Goal: Find specific page/section: Find specific page/section

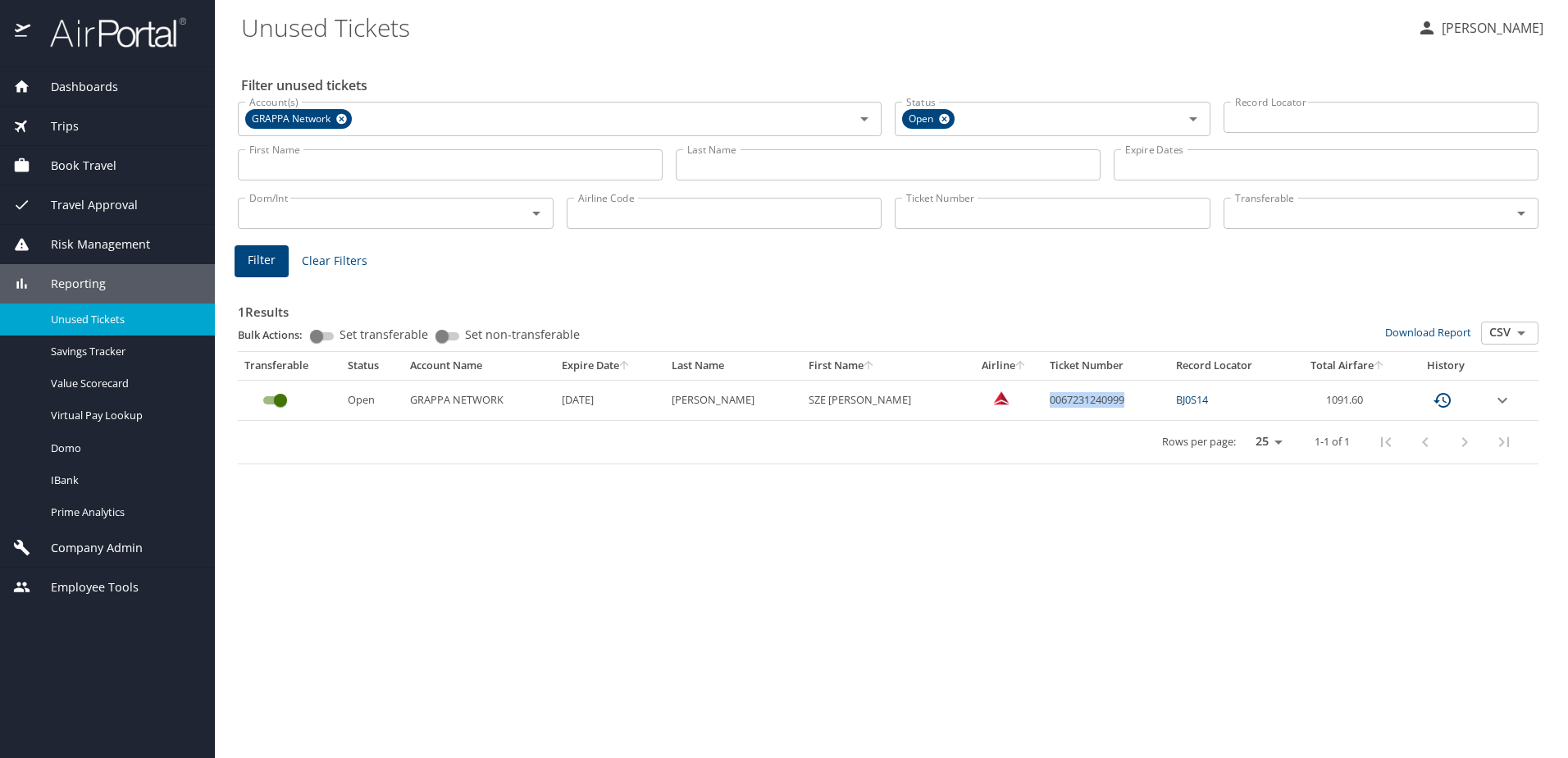
click at [94, 547] on span "Company Admin" at bounding box center [86, 548] width 112 height 18
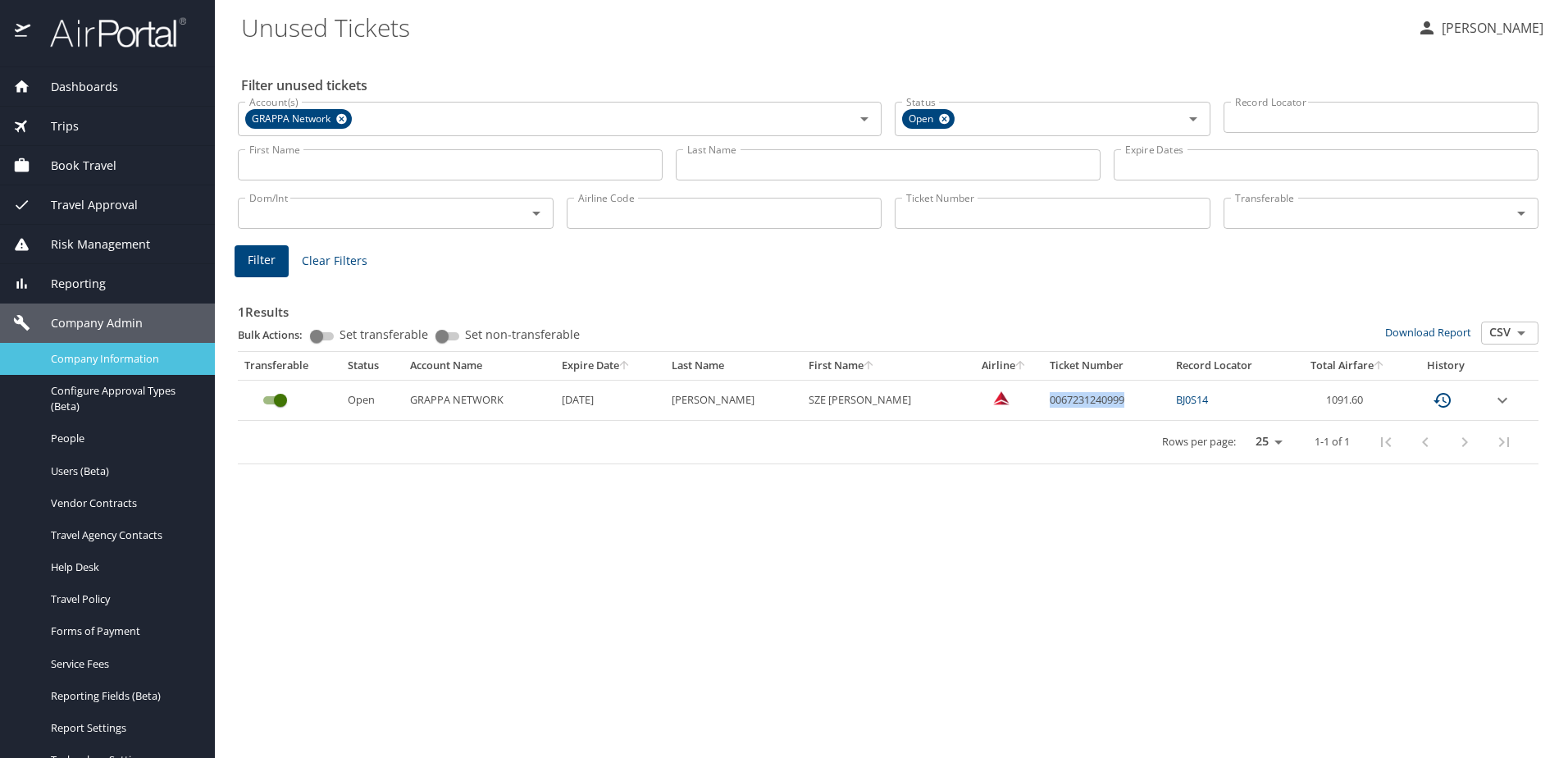
click at [83, 362] on span "Company Information" at bounding box center [123, 359] width 144 height 16
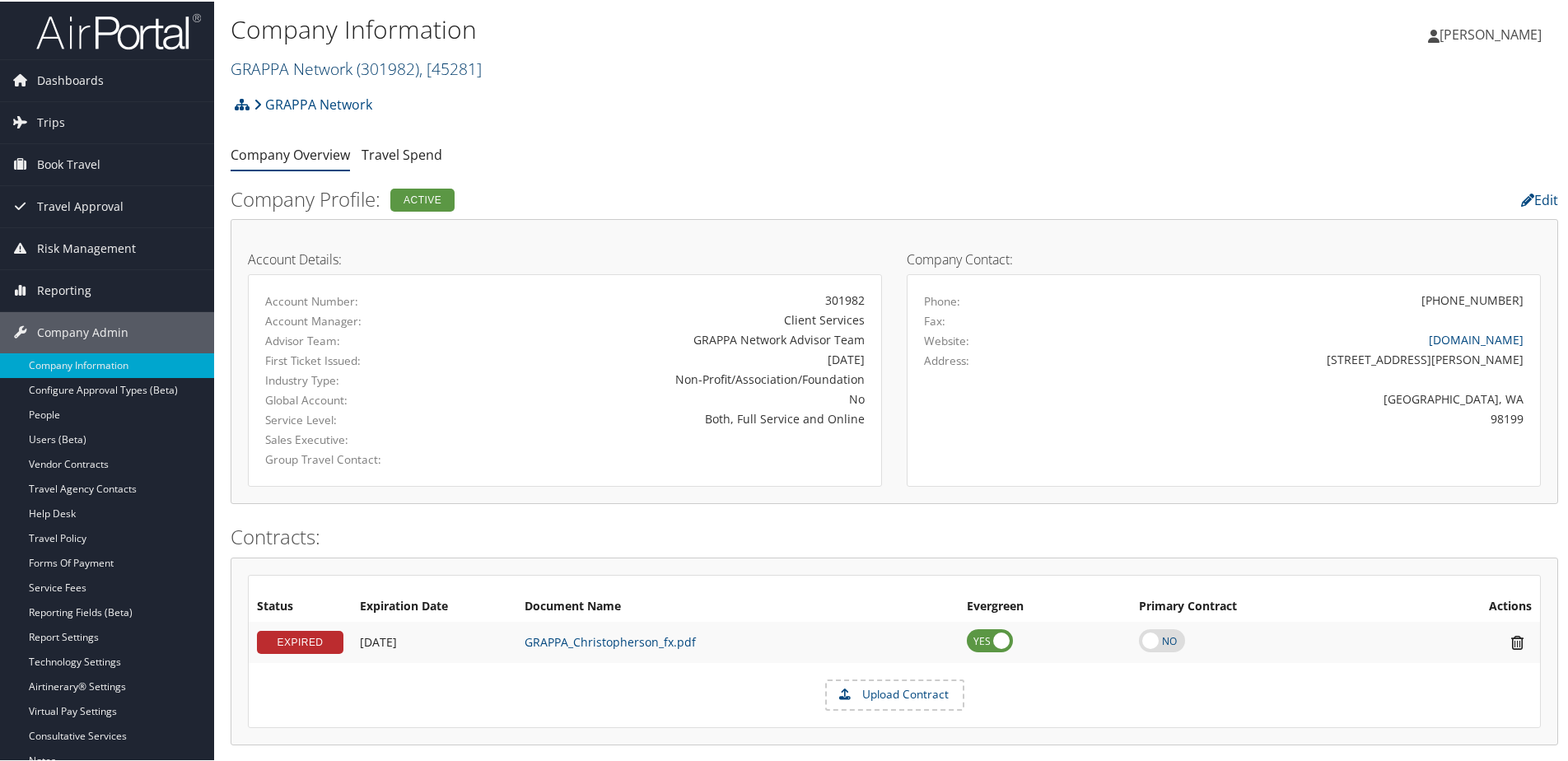
click at [292, 66] on link "GRAPPA Network ( 301982 ) , [ 45281 ]" at bounding box center [356, 66] width 251 height 22
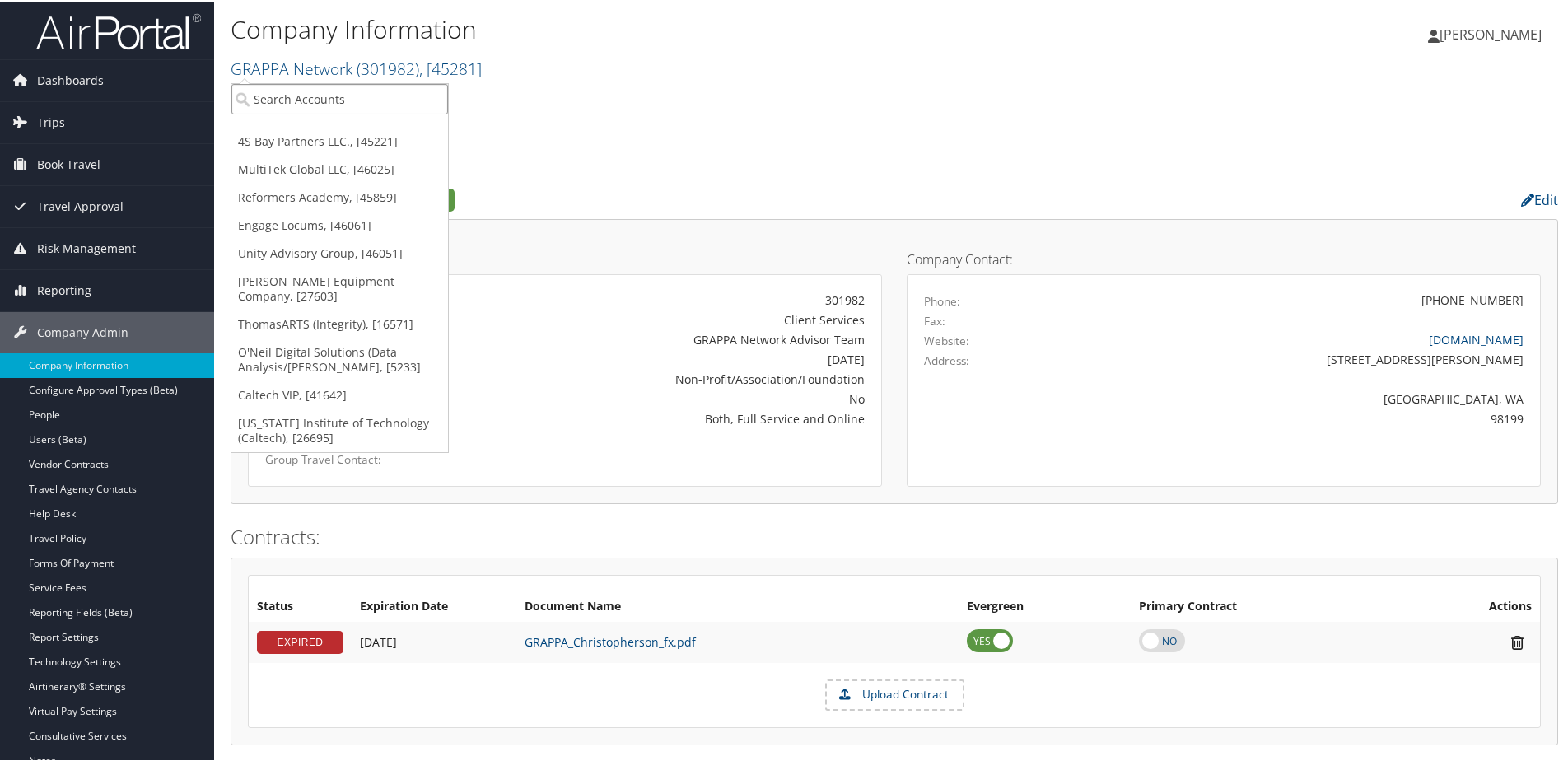
click at [274, 92] on input "search" at bounding box center [340, 97] width 217 height 31
type input "g"
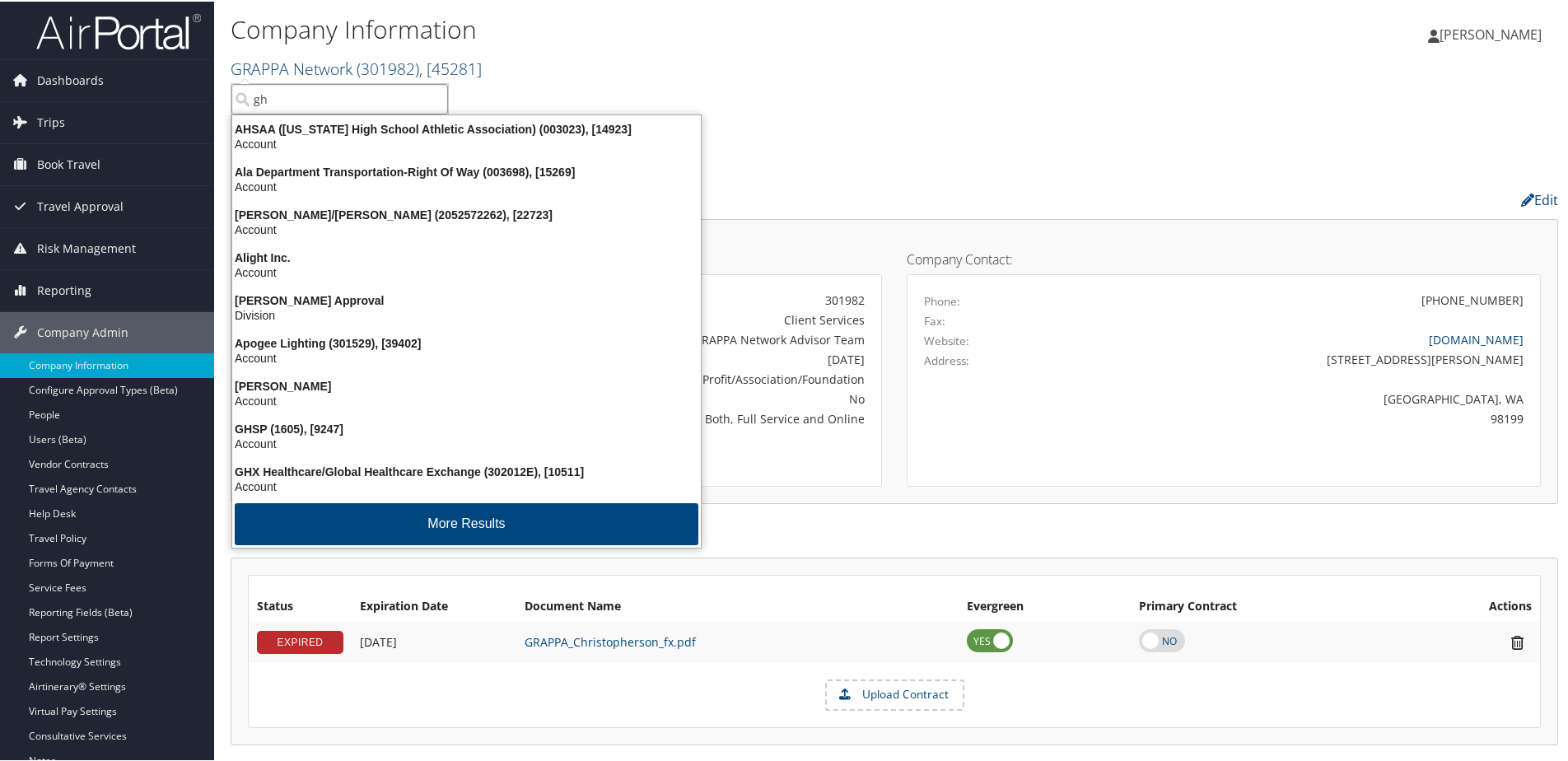
type input "g"
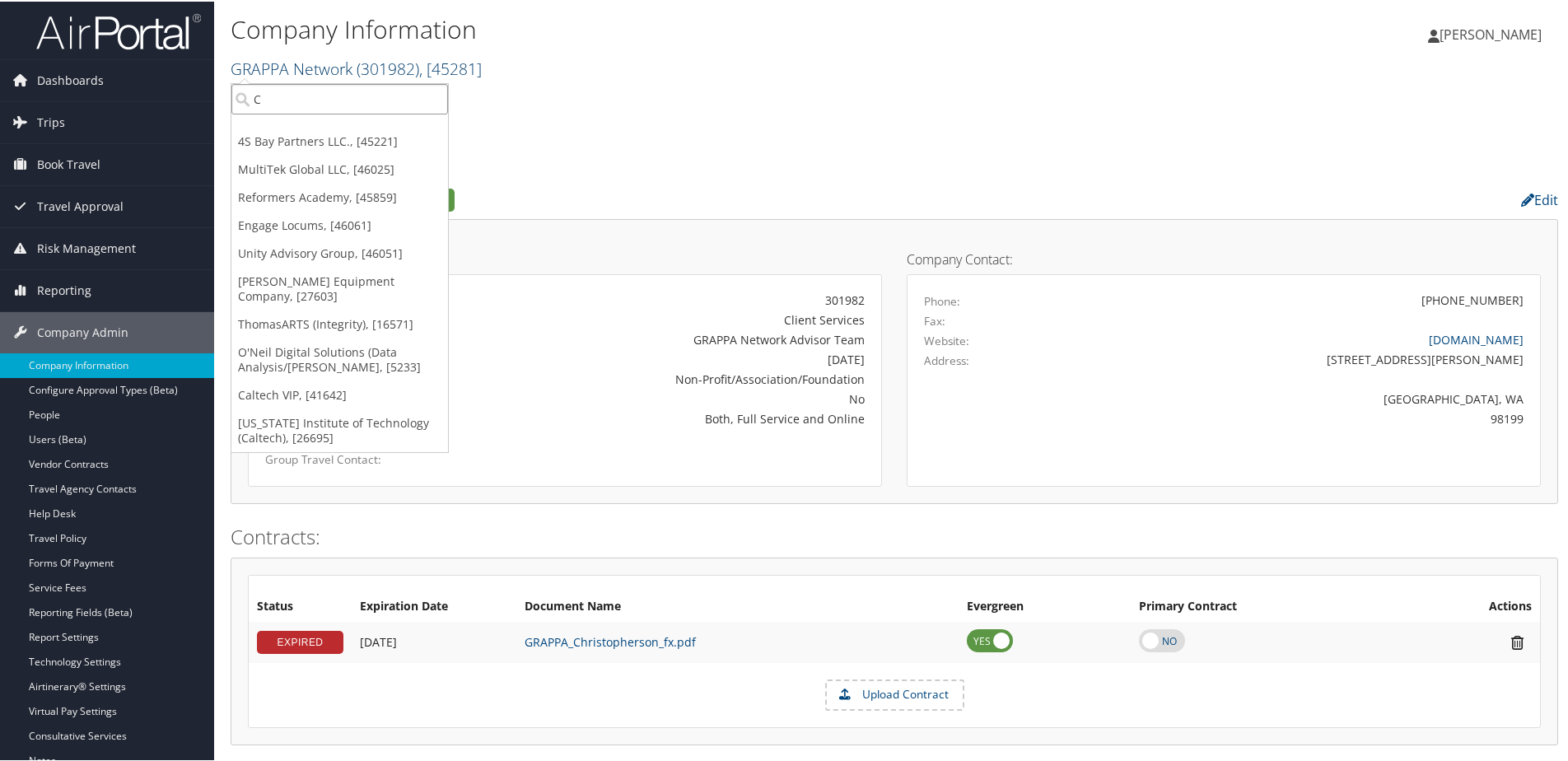
type input "Ch"
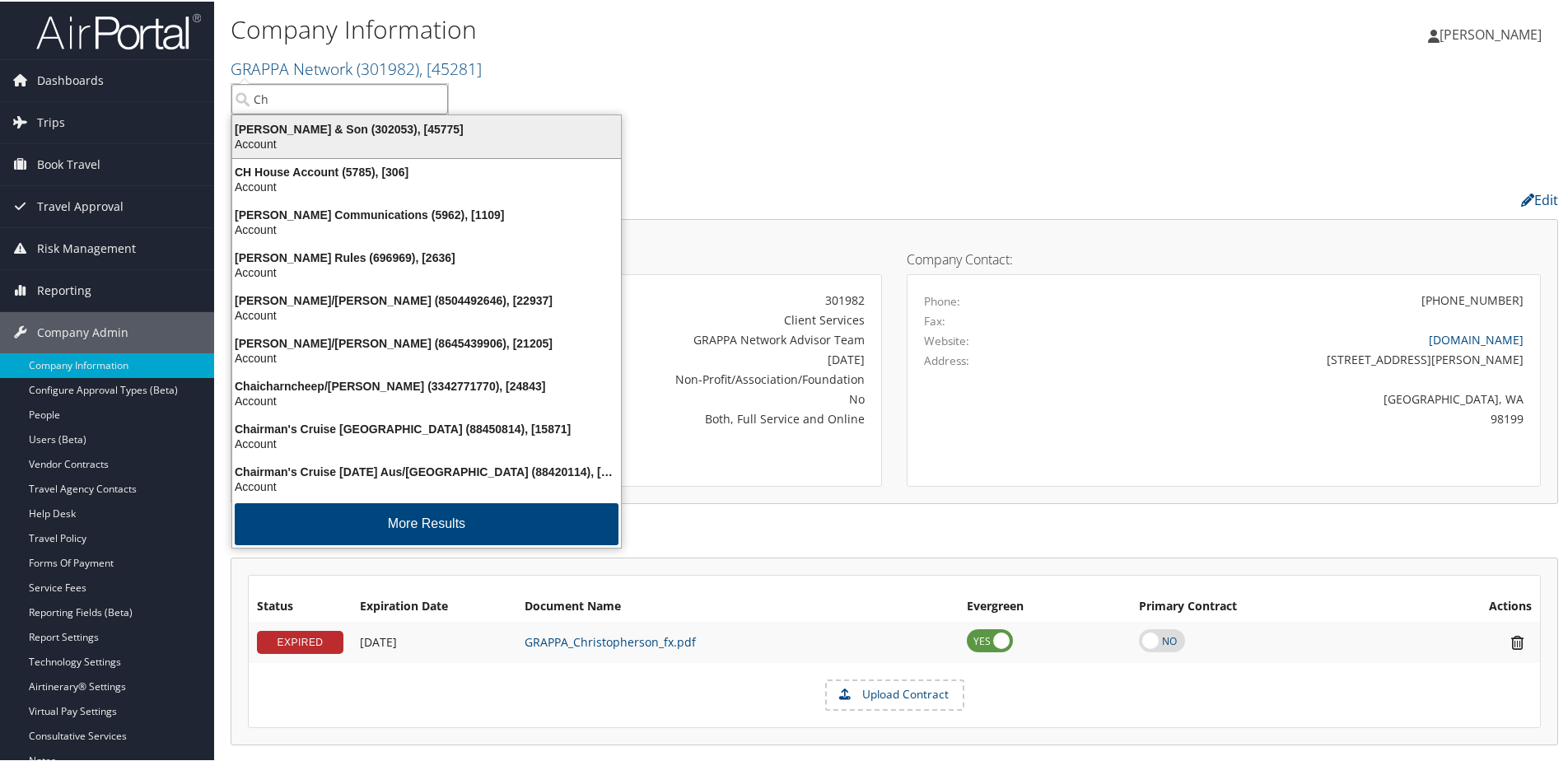
click at [327, 132] on div "CH Guenther & Son (302053), [45775]" at bounding box center [427, 127] width 409 height 15
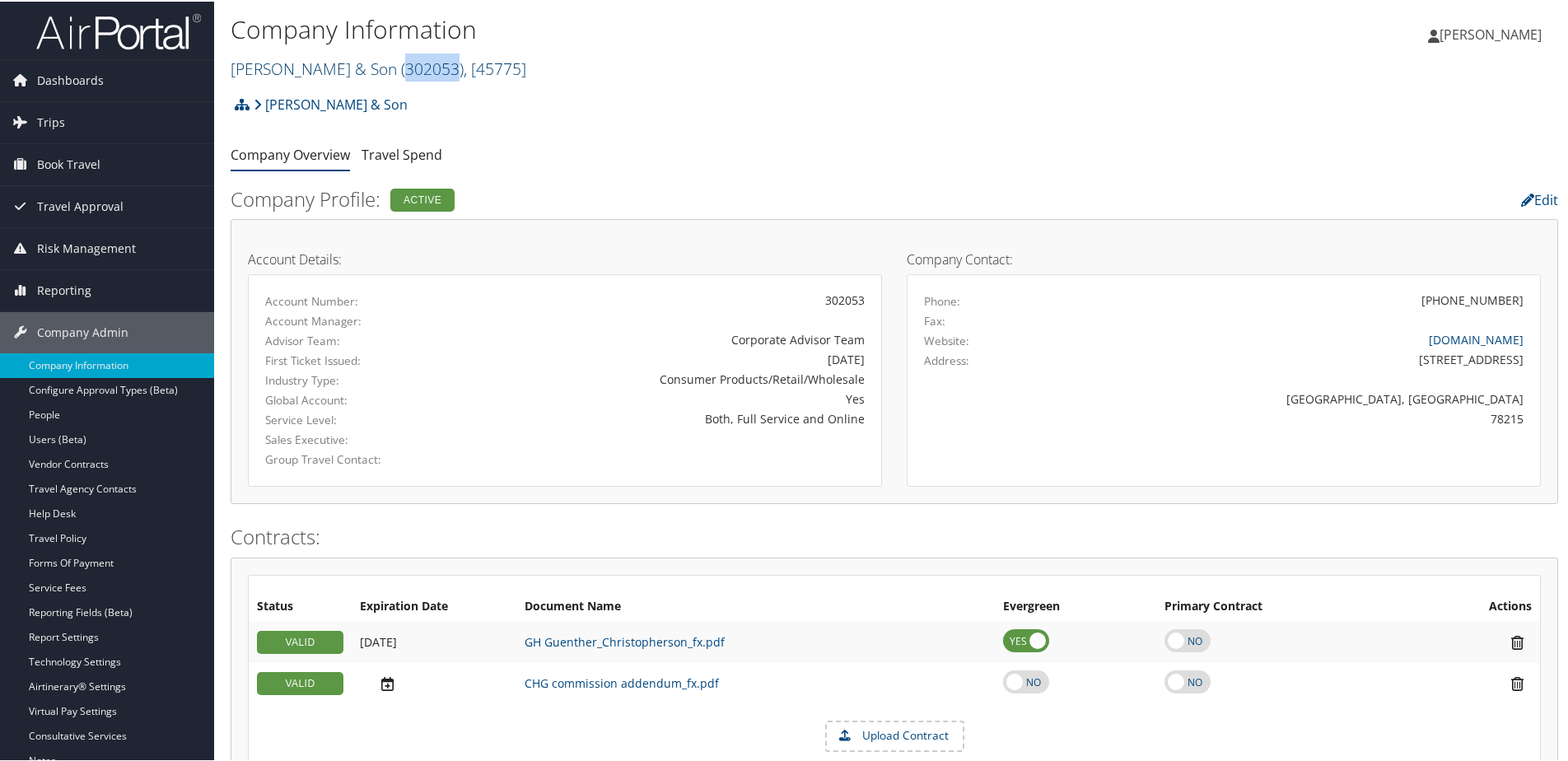
drag, startPoint x: 380, startPoint y: 72, endPoint x: 431, endPoint y: 79, distance: 51.5
click at [431, 79] on span "( 302053 )" at bounding box center [432, 66] width 63 height 22
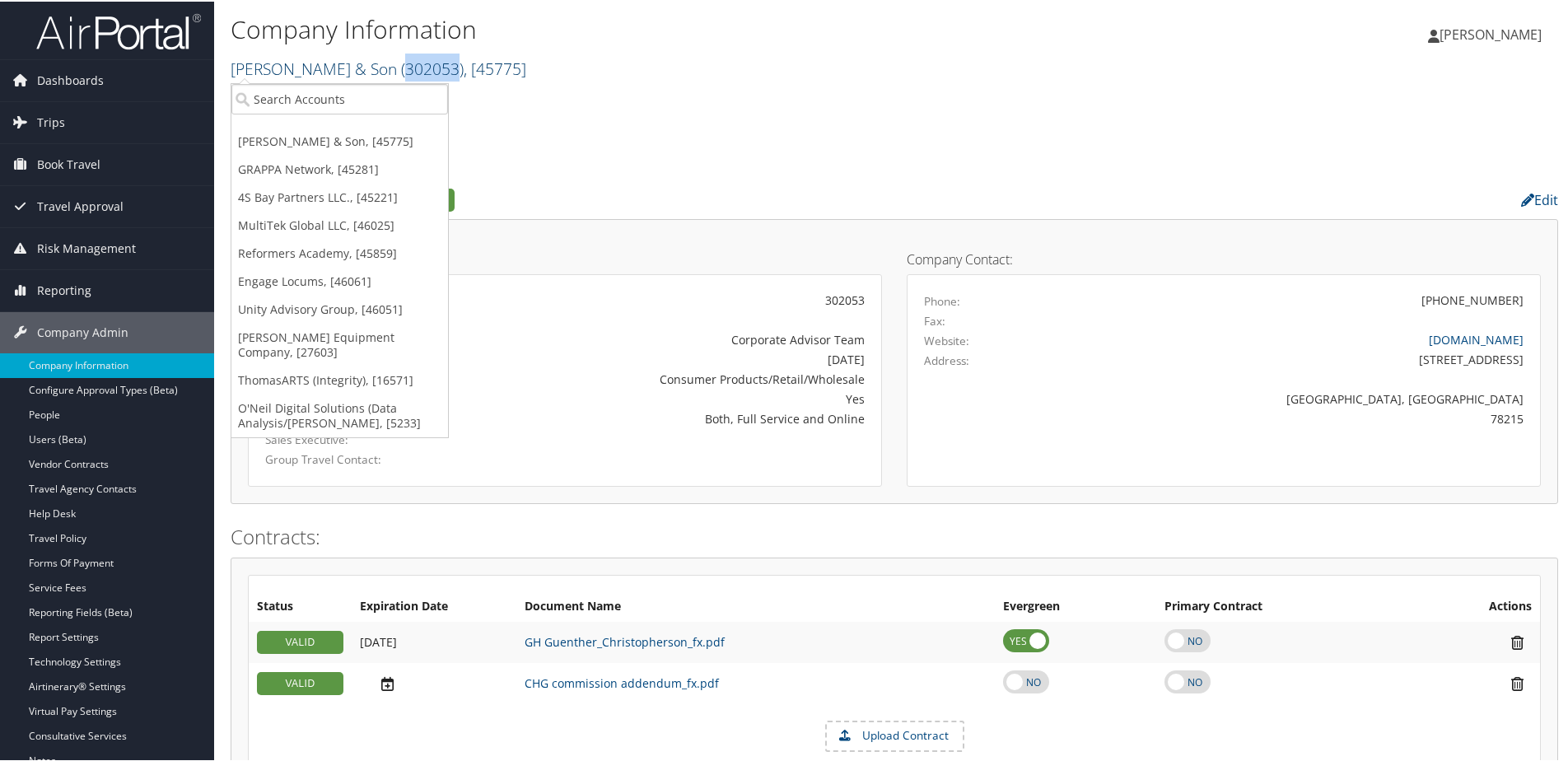
copy span "302053"
drag, startPoint x: 224, startPoint y: 65, endPoint x: 370, endPoint y: 63, distance: 146.0
click at [370, 63] on div "Company Information [PERSON_NAME] & Son ( 302053 ) , [ 45775 ] [PERSON_NAME] & …" at bounding box center [894, 43] width 1360 height 86
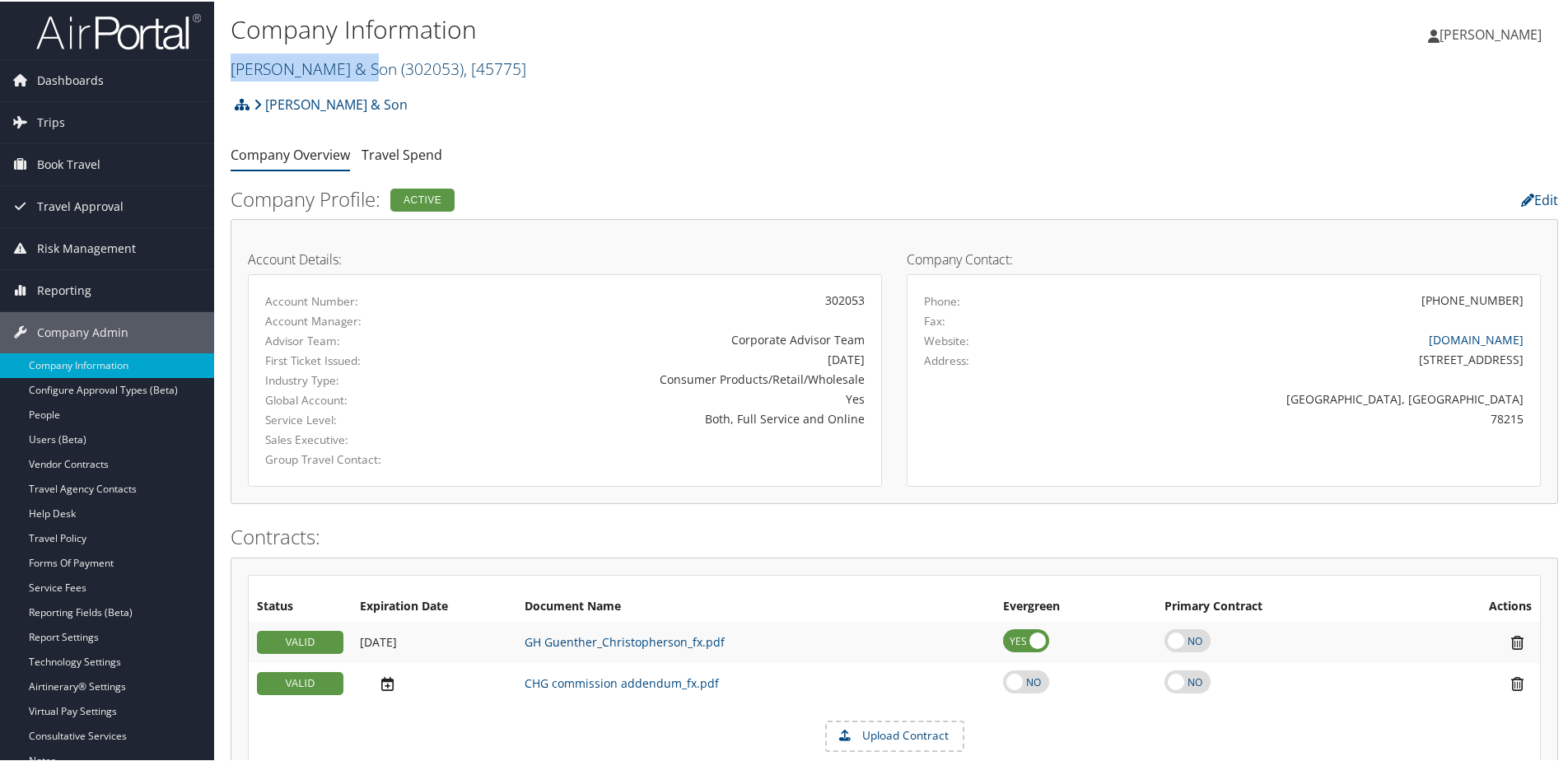
copy link "[PERSON_NAME] & Son"
